Goal: Task Accomplishment & Management: Manage account settings

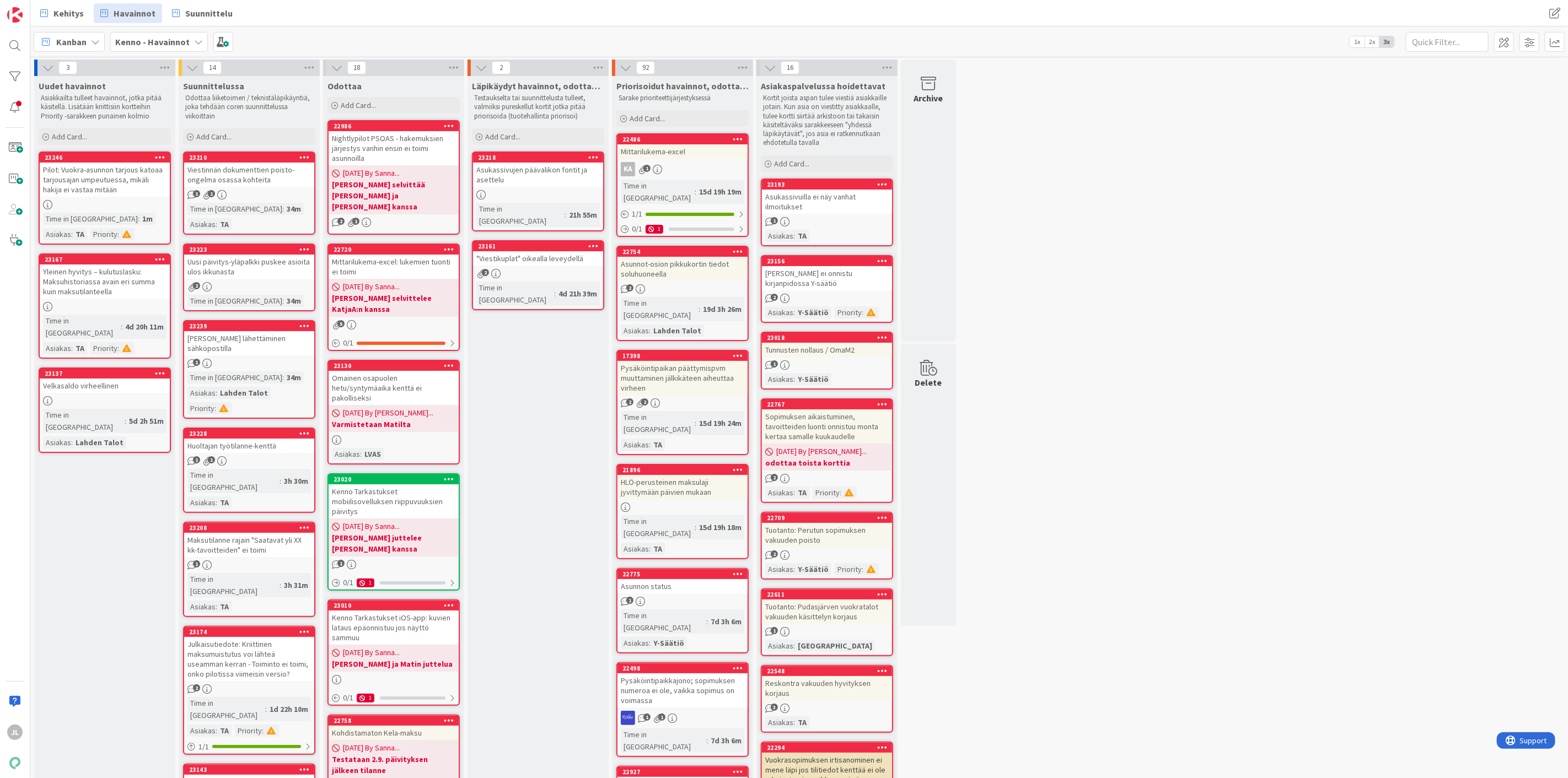
click at [91, 183] on div "Pilot: Vuokra-asunnon tarjous katoaa tarjousajan umpeutuessa, mikäli hakija ei …" at bounding box center [104, 179] width 130 height 34
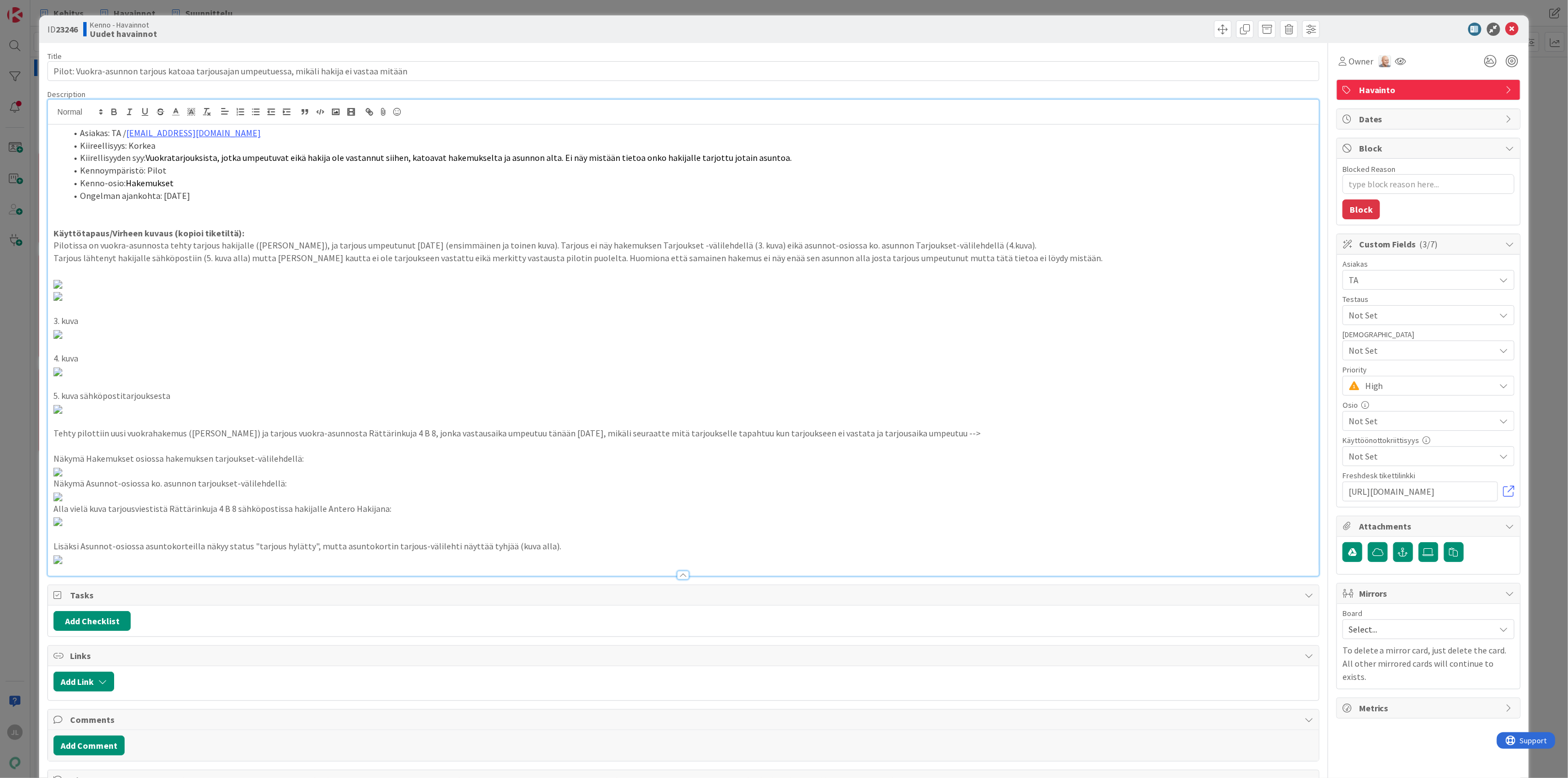
click at [798, 116] on div "Asiakas: TA / [EMAIL_ADDRESS][DOMAIN_NAME] Kiireellisyys: Korkea Kiirellisyyden…" at bounding box center [683, 338] width 1270 height 476
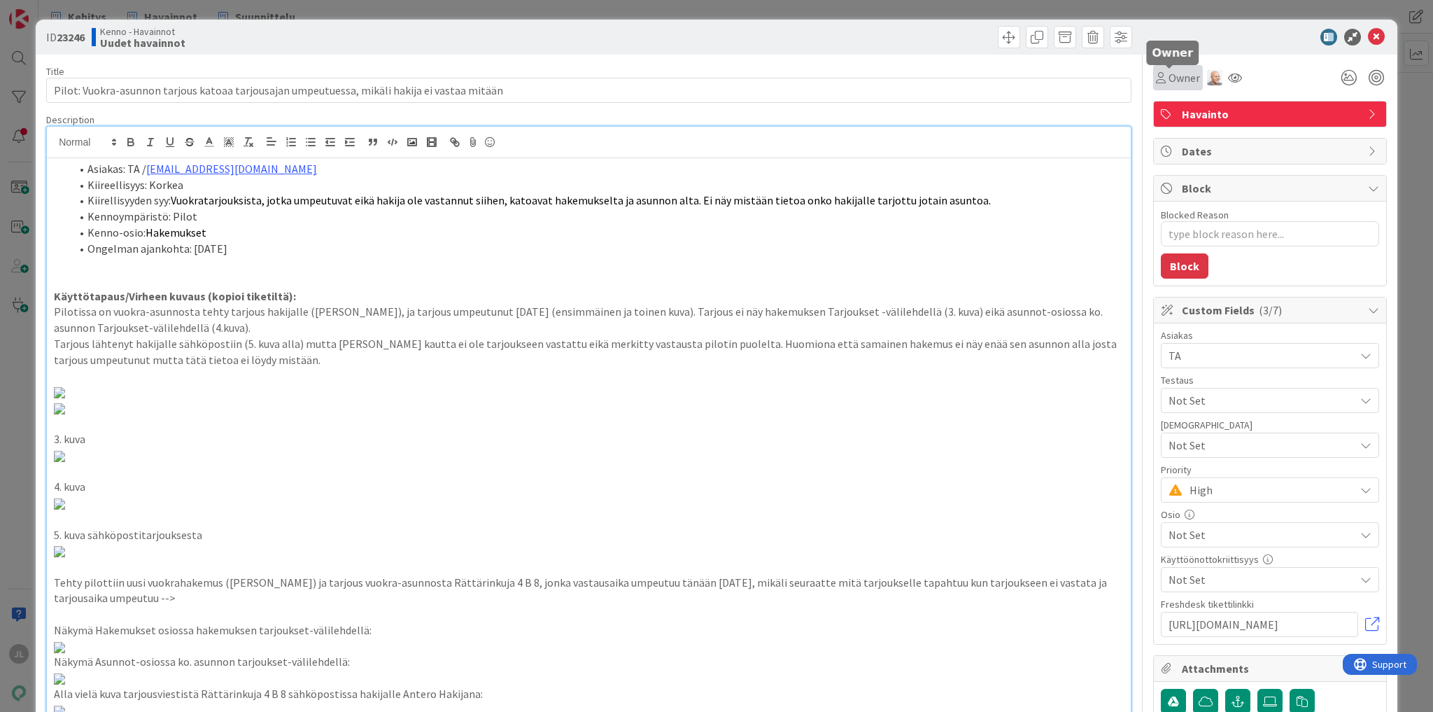
click at [1187, 84] on span "Owner" at bounding box center [1184, 77] width 31 height 17
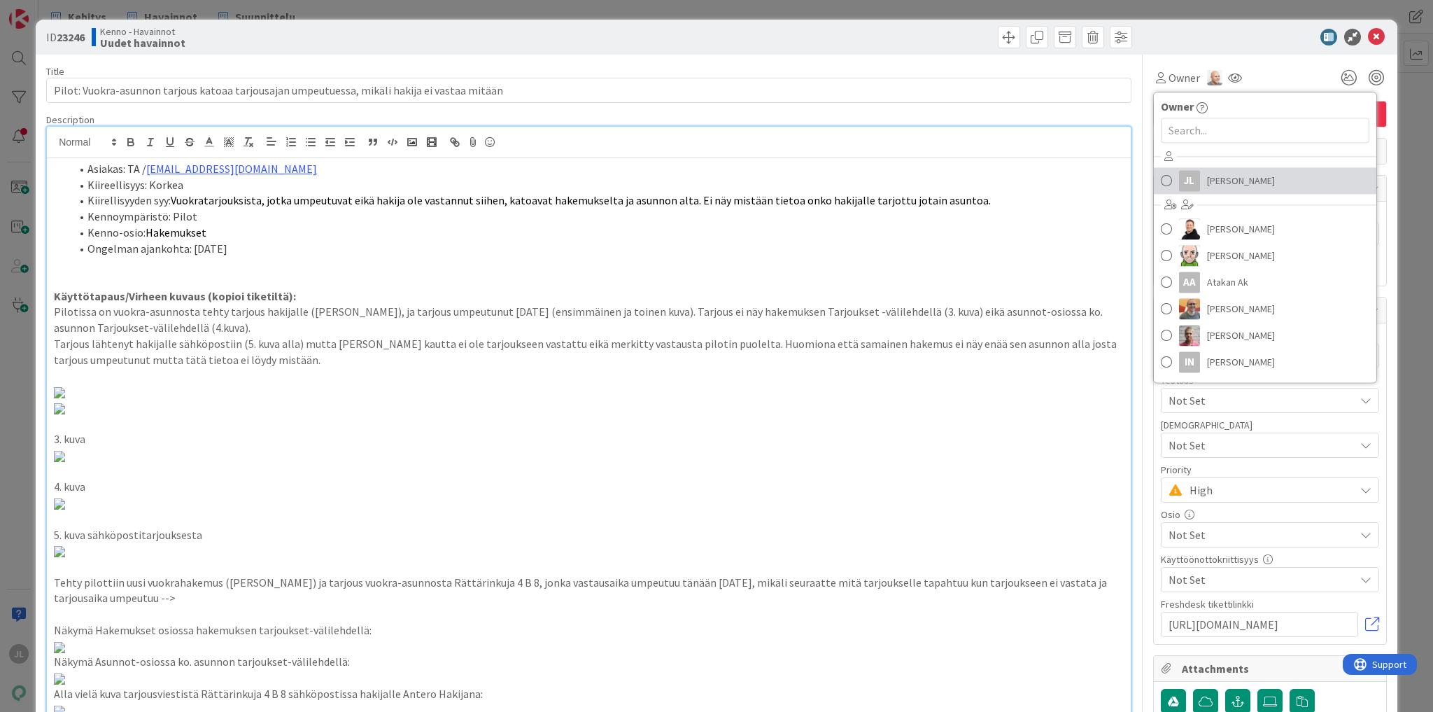
click at [1215, 180] on span "[PERSON_NAME]" at bounding box center [1241, 180] width 68 height 21
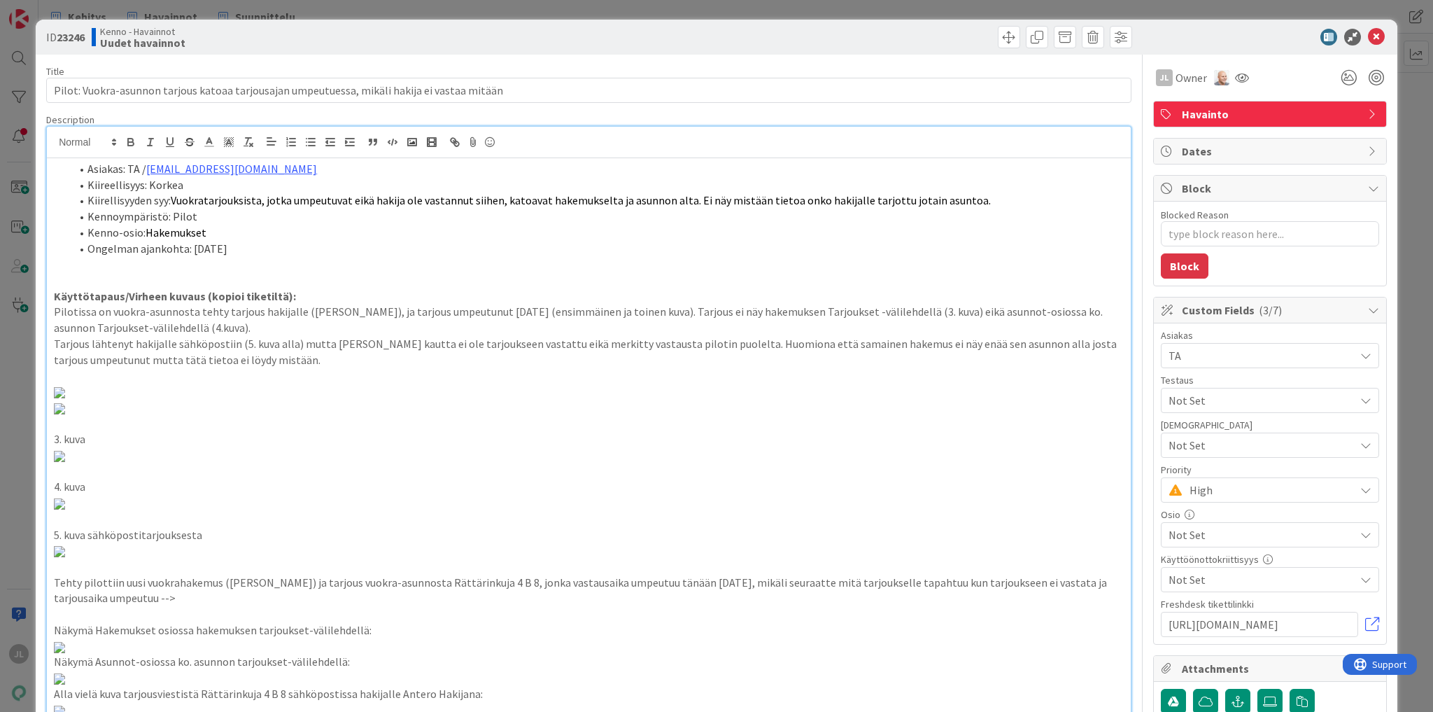
type textarea "x"
